Goal: Contribute content: Add original content to the website for others to see

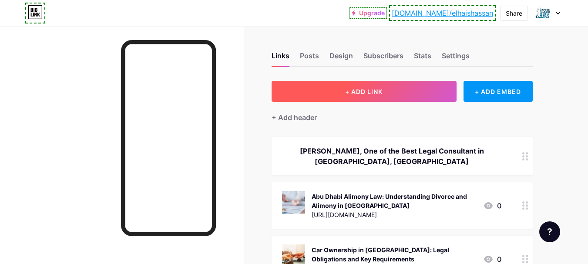
click at [376, 88] on span "+ ADD LINK" at bounding box center [363, 91] width 37 height 7
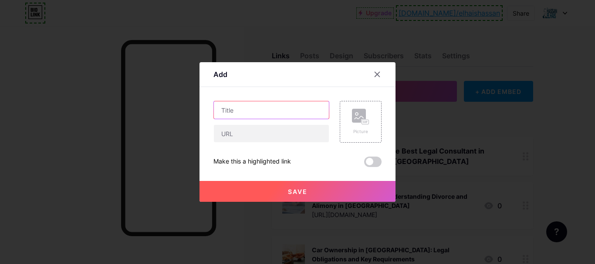
click at [261, 113] on input "text" at bounding box center [271, 109] width 115 height 17
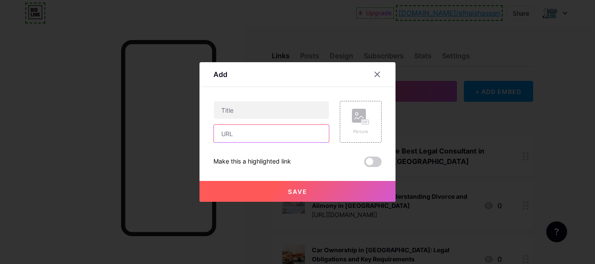
click at [254, 132] on input "text" at bounding box center [271, 133] width 115 height 17
paste input "[URL][DOMAIN_NAME]"
type input "[URL][DOMAIN_NAME]"
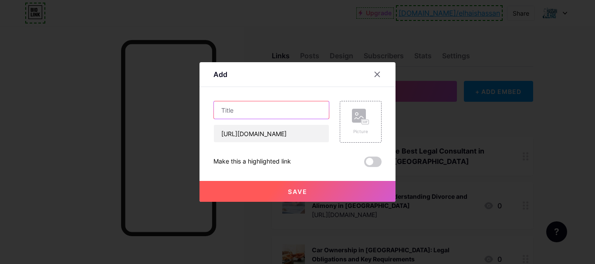
scroll to position [0, 0]
click at [260, 108] on input "text" at bounding box center [271, 109] width 115 height 17
paste input "Off Plan Property in [GEOGRAPHIC_DATA]: Risks & Remedies for Real Estate Invest…"
type input "Off Plan Property in [GEOGRAPHIC_DATA]: Risks & Remedies for Real Estate Invest…"
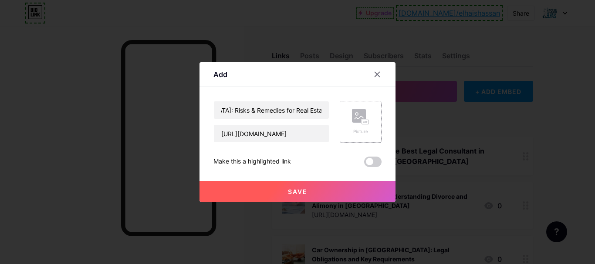
click at [360, 123] on icon at bounding box center [360, 117] width 17 height 16
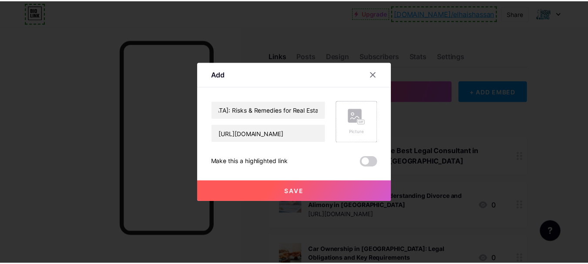
scroll to position [0, 0]
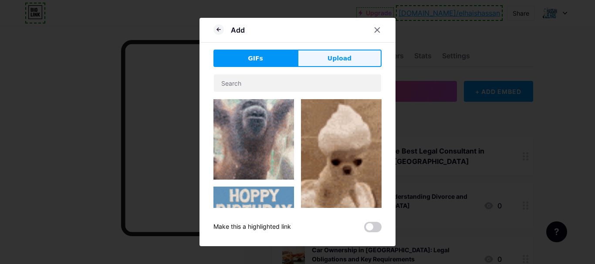
click at [351, 57] on button "Upload" at bounding box center [339, 58] width 84 height 17
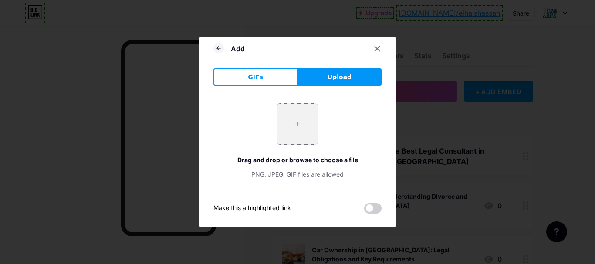
click at [303, 129] on input "file" at bounding box center [297, 124] width 41 height 41
type input "C:\fakepath\Off Plan Property in [GEOGRAPHIC_DATA] Risks & Remedies for Real Es…"
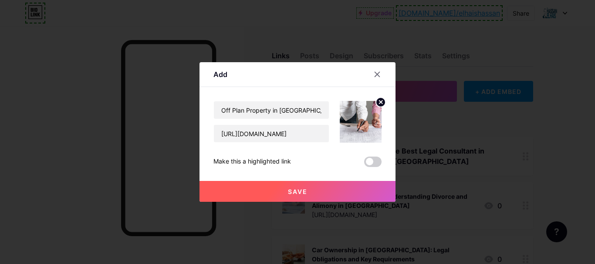
click at [307, 191] on button "Save" at bounding box center [297, 191] width 196 height 21
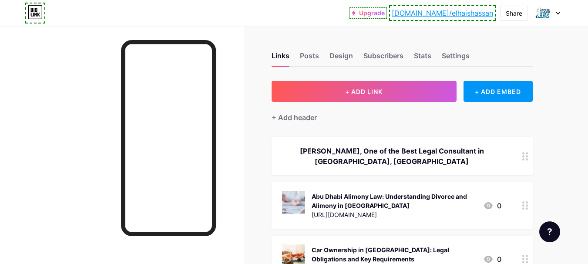
click at [465, 11] on link "[DOMAIN_NAME]/elhaishassan" at bounding box center [442, 13] width 101 height 10
